Goal: Navigation & Orientation: Find specific page/section

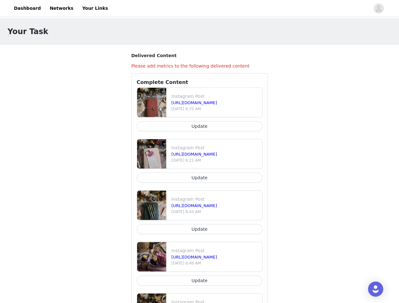
click at [199, 9] on div at bounding box center [241, 8] width 258 height 14
click at [379, 9] on icon "avatar" at bounding box center [379, 8] width 6 height 10
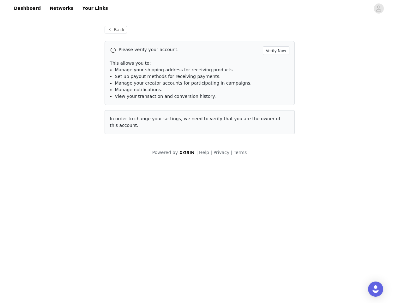
click at [200, 178] on body "Dashboard Networks Your Links Back Please verify your account. Verify Now This …" at bounding box center [199, 151] width 399 height 303
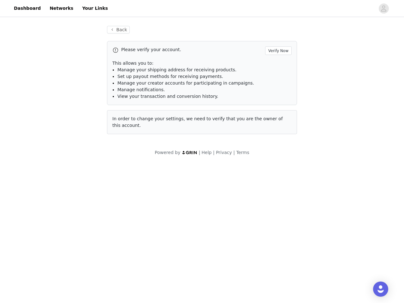
click at [200, 229] on body "Dashboard Networks Your Links Back Please verify your account. Verify Now This …" at bounding box center [202, 151] width 404 height 303
click at [200, 281] on body "Dashboard Networks Your Links Back Please verify your account. Verify Now This …" at bounding box center [202, 151] width 404 height 303
click at [376, 289] on div "Open Intercom Messenger" at bounding box center [380, 289] width 15 height 15
